Goal: Find specific page/section: Find specific page/section

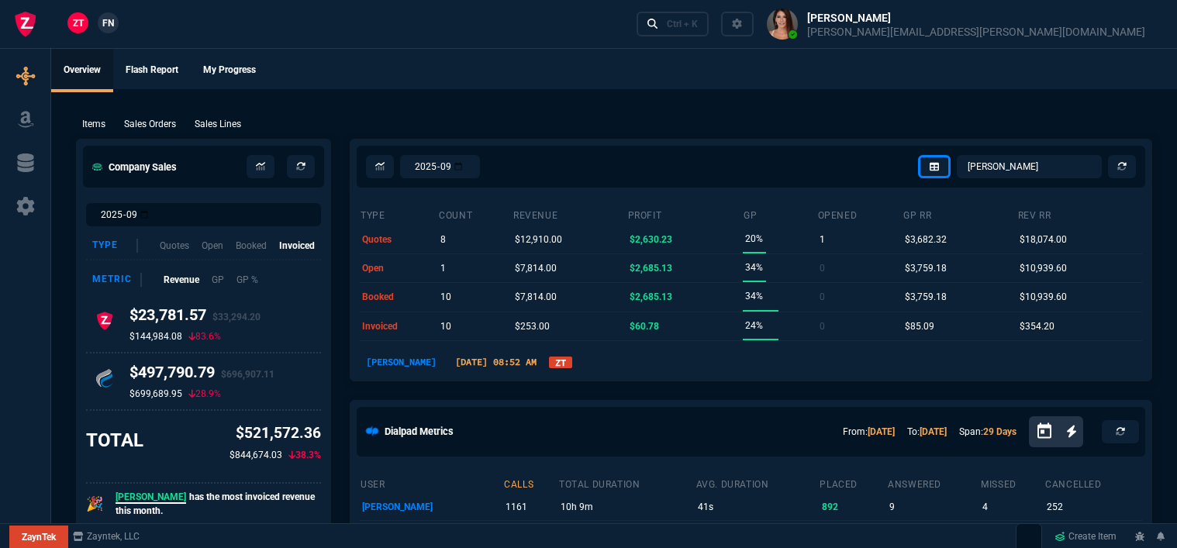
select select "12: [PERSON_NAME]"
click at [149, 119] on p "Sales Orders" at bounding box center [150, 124] width 52 height 14
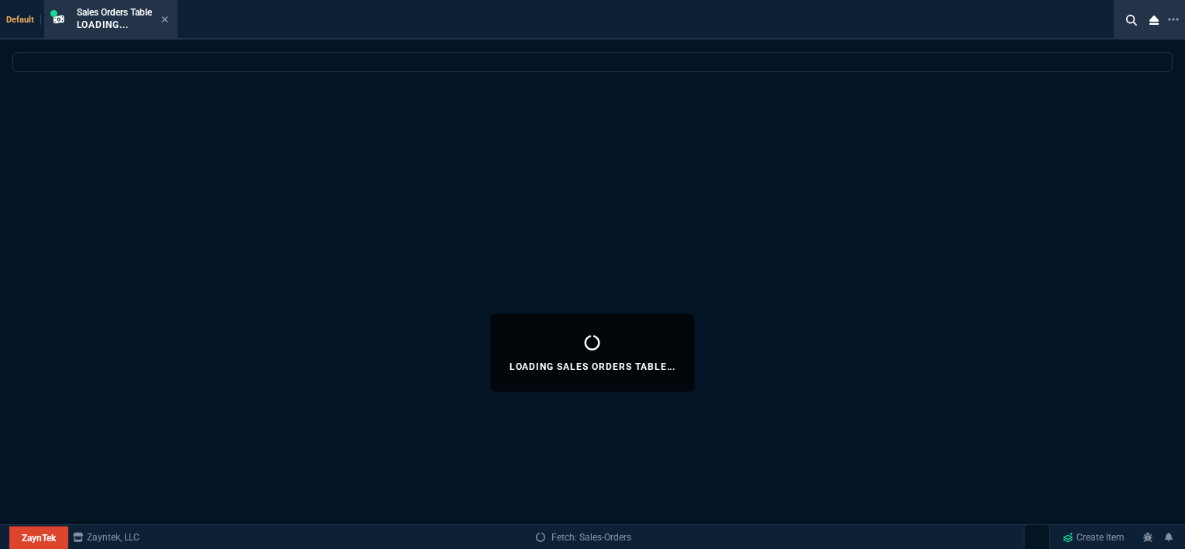
select select
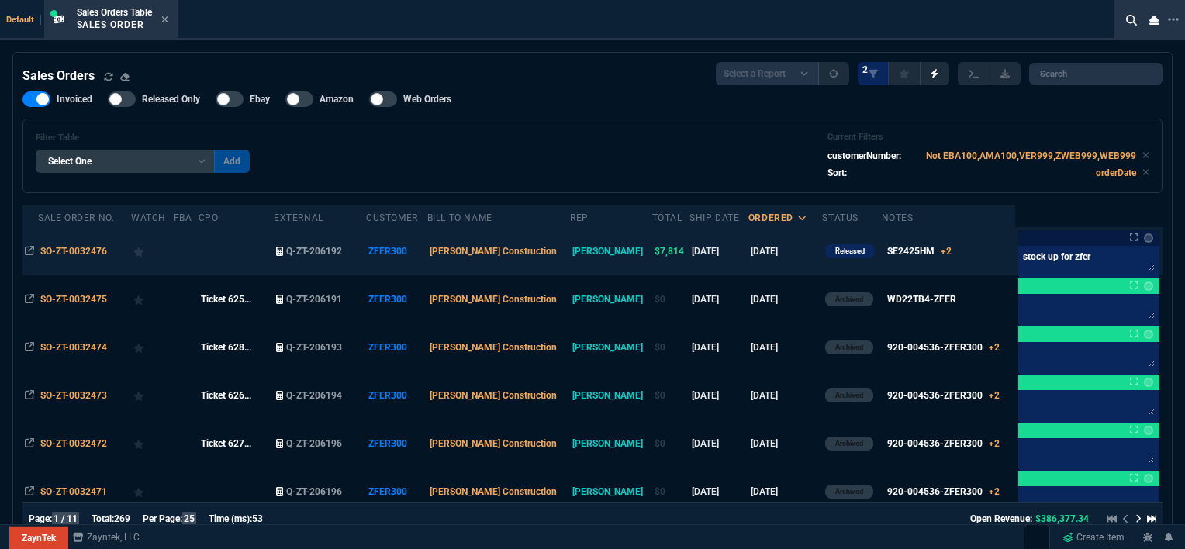
click at [754, 245] on td "[DATE]" at bounding box center [785, 251] width 74 height 48
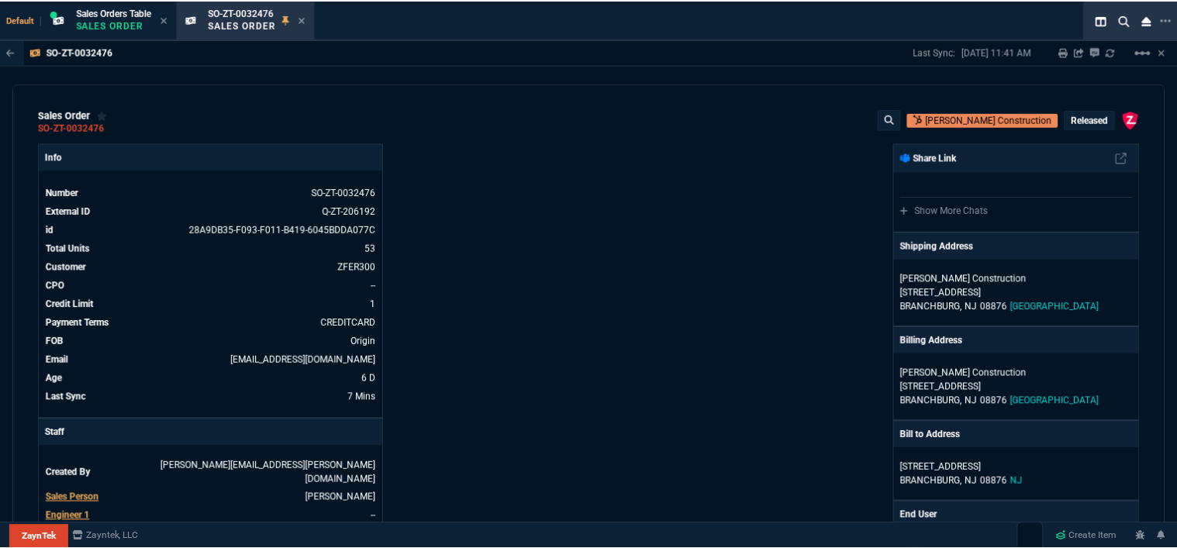
scroll to position [233, 0]
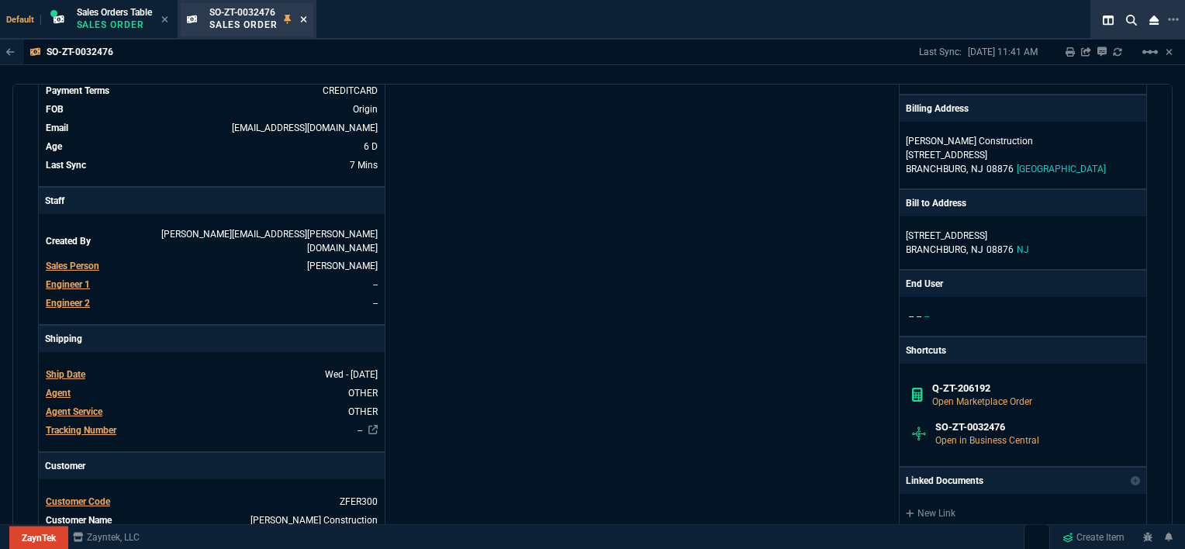
click at [306, 19] on icon at bounding box center [303, 19] width 6 height 6
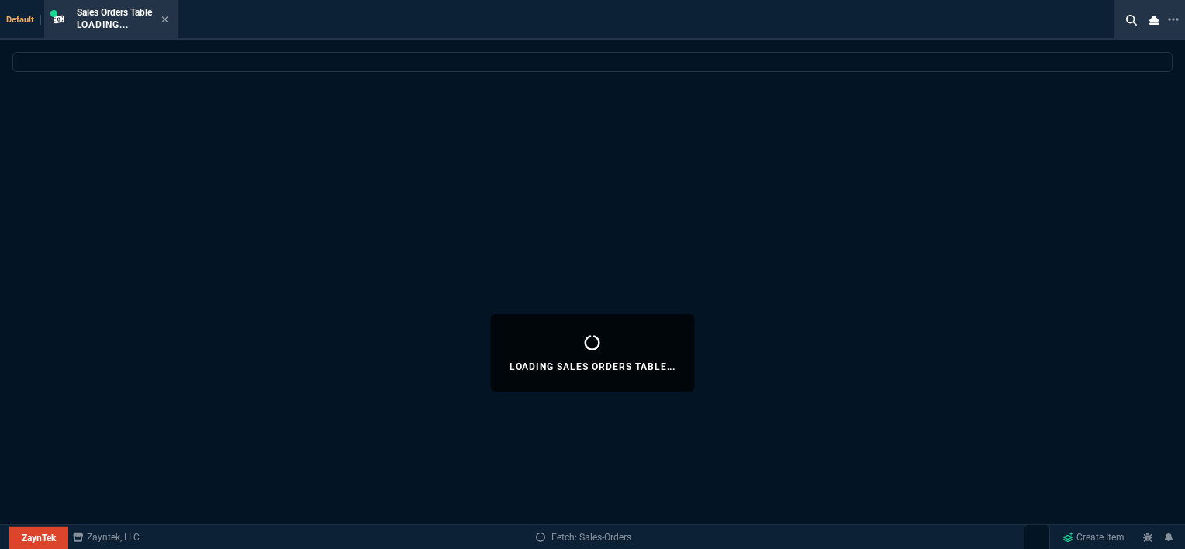
select select
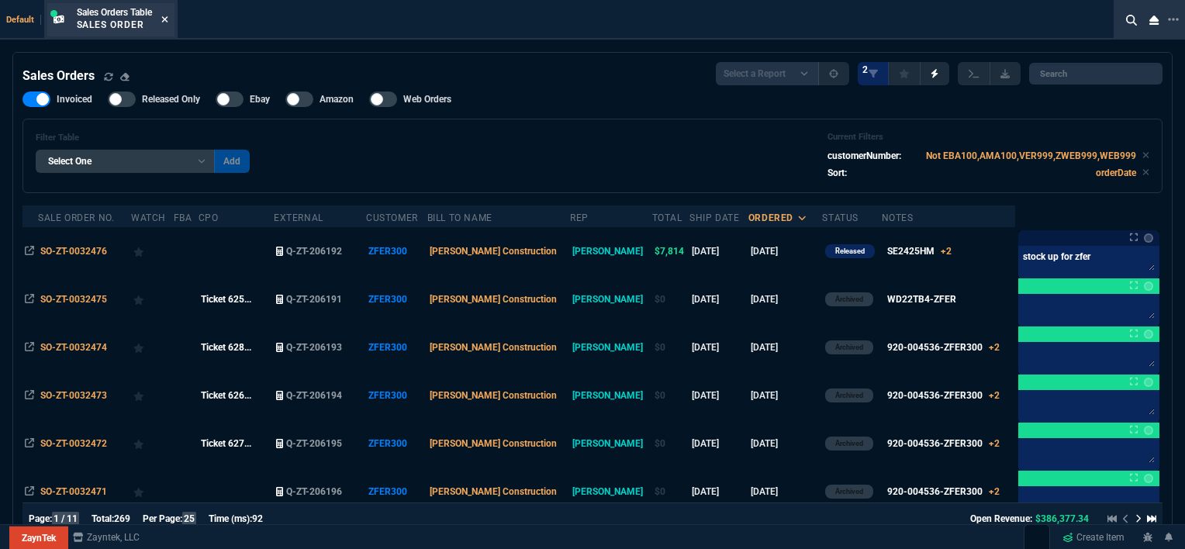
click at [167, 16] on icon at bounding box center [164, 19] width 7 height 9
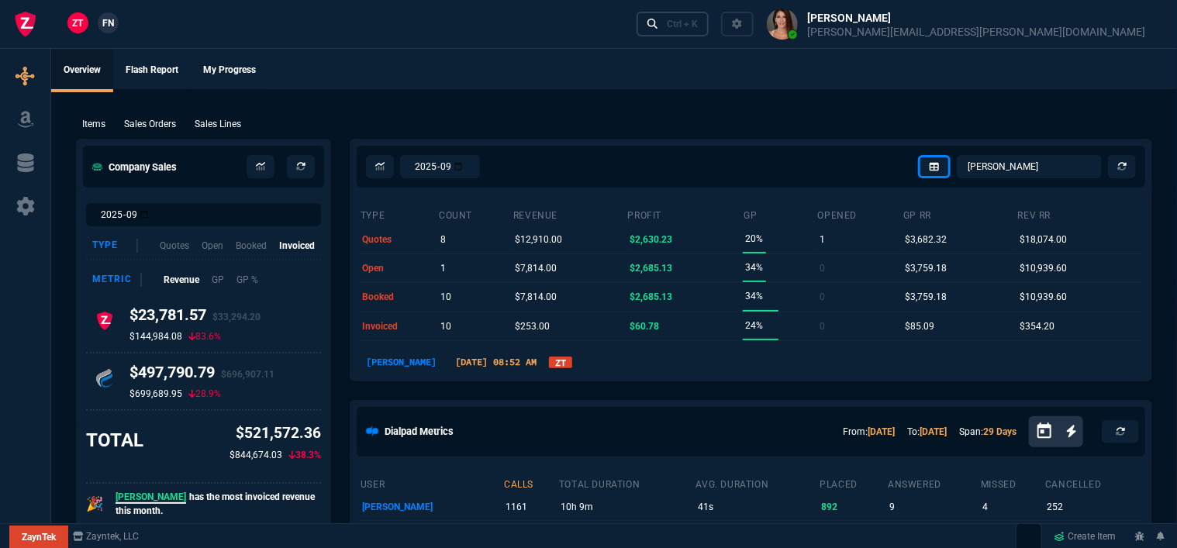
click at [709, 17] on link "Ctrl + K" at bounding box center [672, 24] width 73 height 24
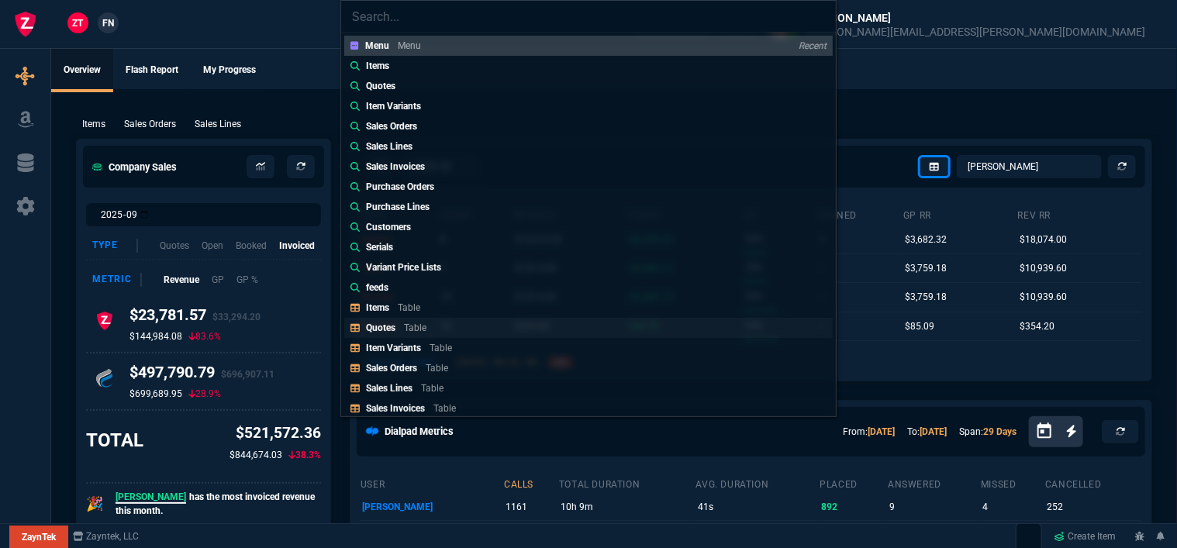
click at [453, 326] on link "Quotes Table" at bounding box center [588, 328] width 488 height 20
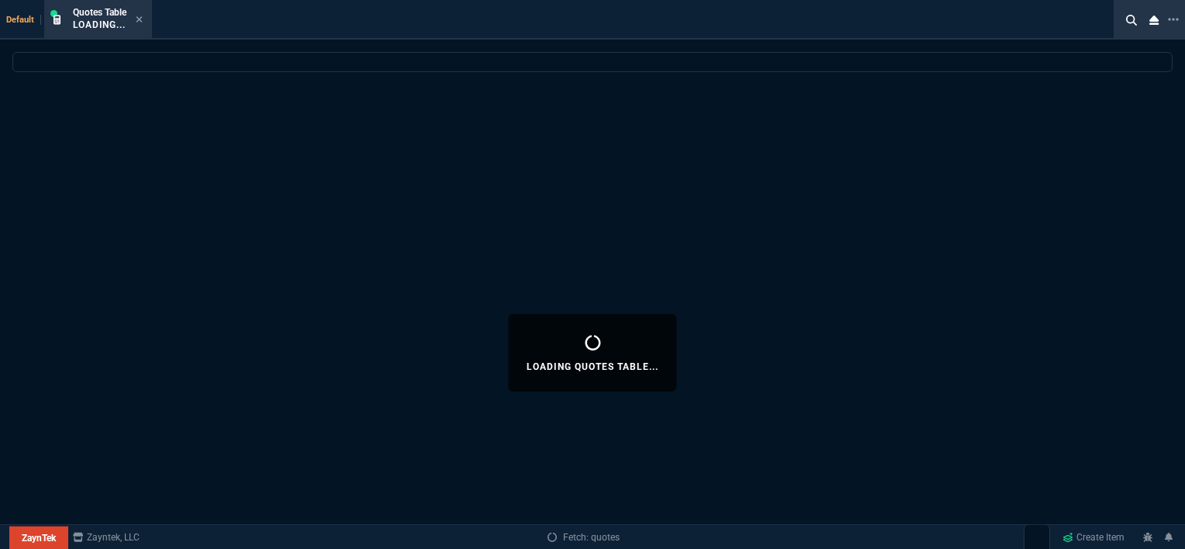
select select
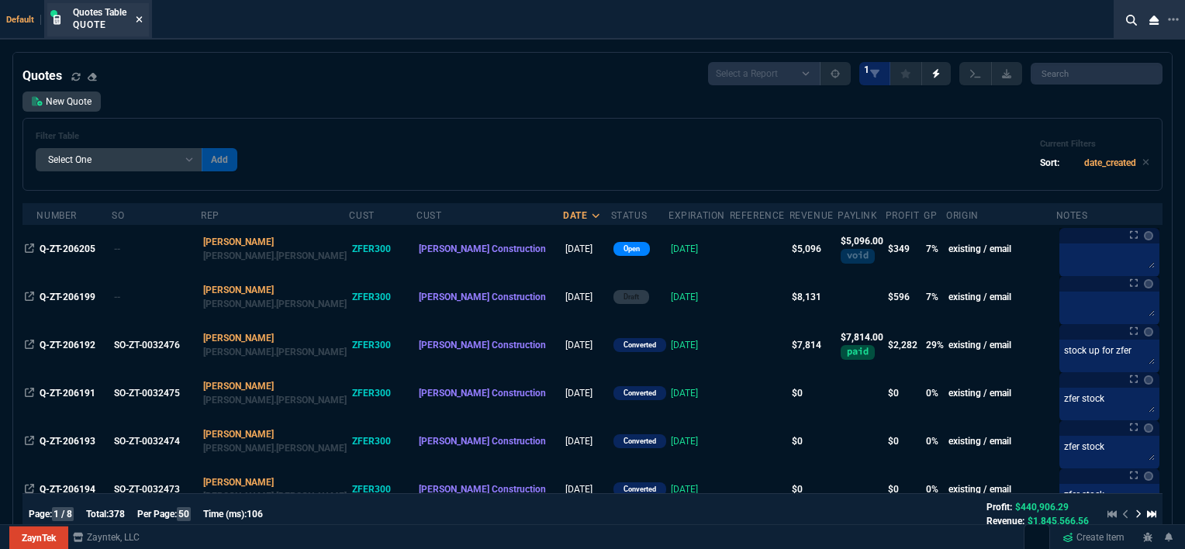
click at [138, 17] on icon at bounding box center [139, 19] width 6 height 6
